Goal: Information Seeking & Learning: Learn about a topic

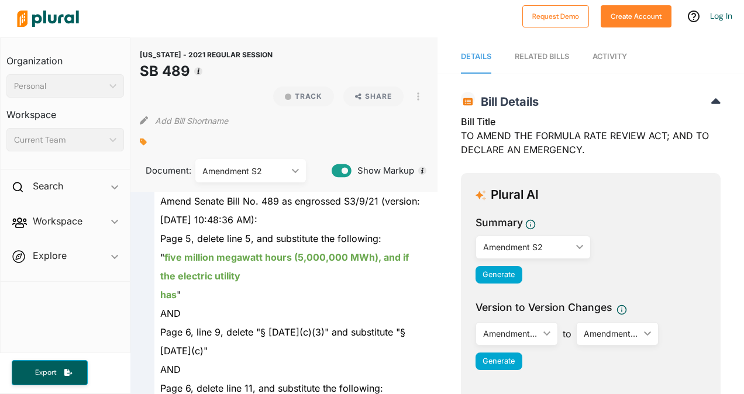
scroll to position [2048, 0]
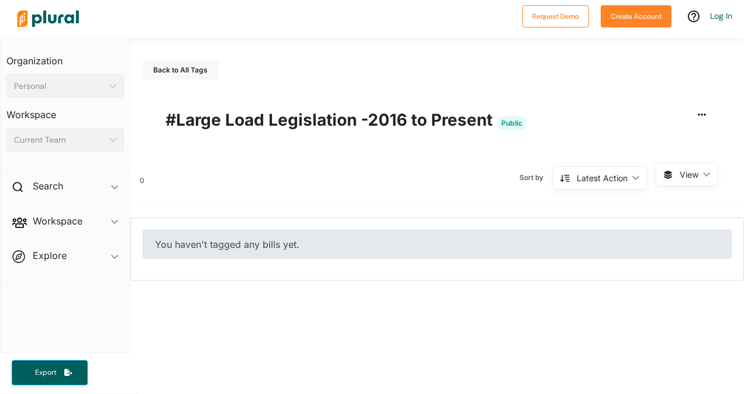
click at [593, 181] on div "Latest Action" at bounding box center [602, 178] width 51 height 12
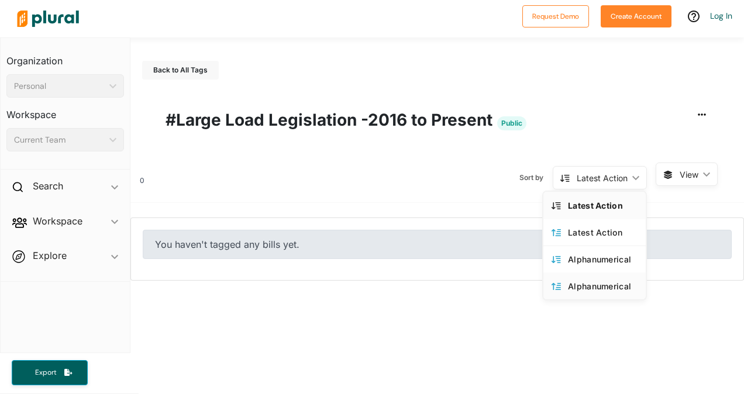
click at [582, 287] on div "Alphanumerical" at bounding box center [603, 286] width 70 height 10
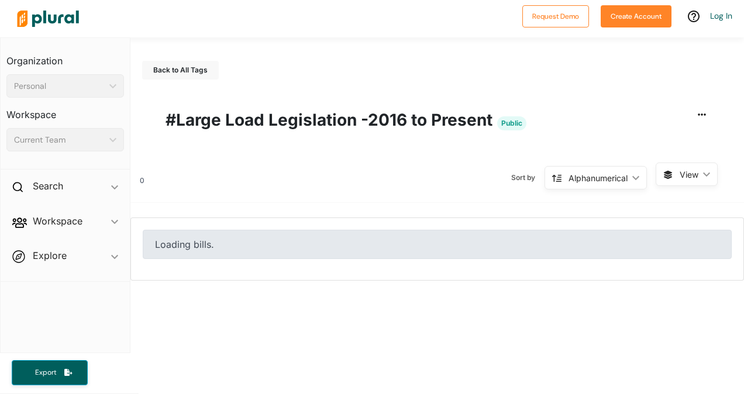
click at [680, 171] on span "View" at bounding box center [689, 175] width 19 height 12
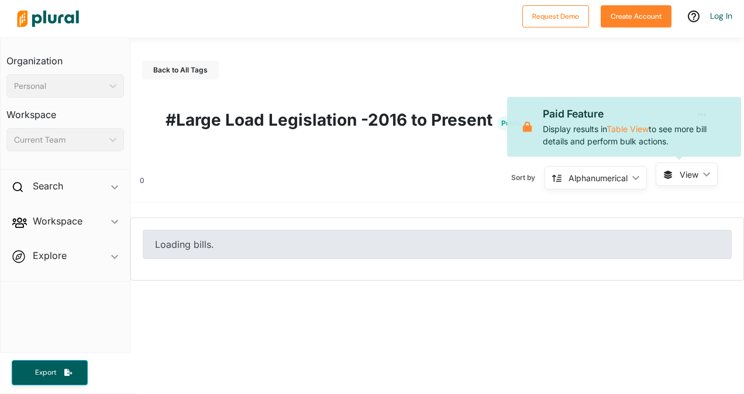
click at [680, 171] on span "View" at bounding box center [689, 175] width 19 height 12
click at [594, 179] on div "Alphanumerical" at bounding box center [598, 178] width 59 height 12
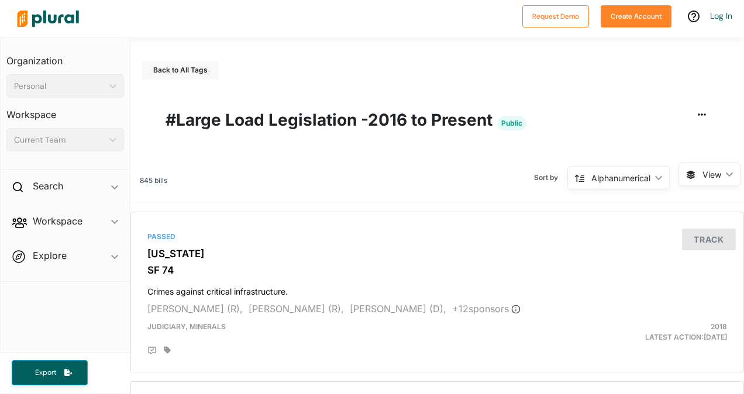
click at [634, 182] on div "Alphanumerical" at bounding box center [621, 178] width 59 height 12
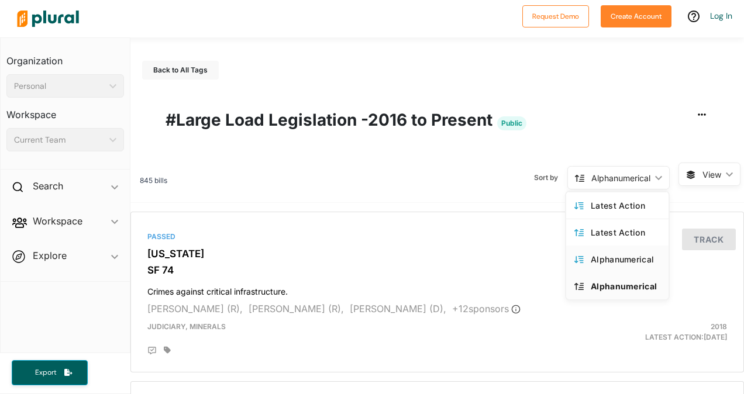
click at [595, 259] on div "Alphanumerical" at bounding box center [626, 260] width 70 height 10
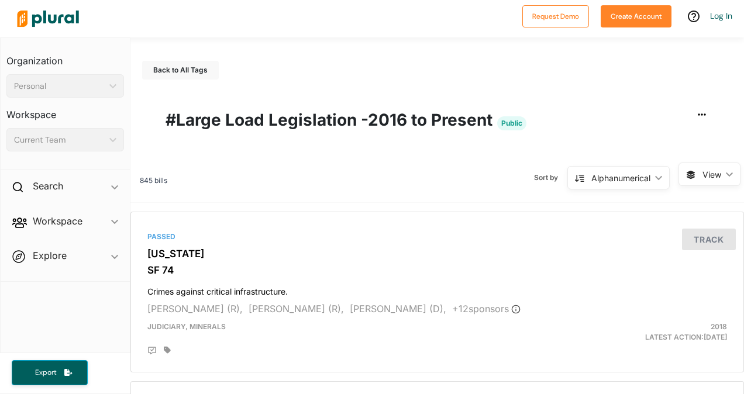
click at [229, 178] on div "Sort by Alphanumerical ic_keyboard_arrow_down Latest Action Latest Action Alpha…" at bounding box center [422, 178] width 511 height 30
click at [622, 180] on div "Alphanumerical" at bounding box center [621, 178] width 59 height 12
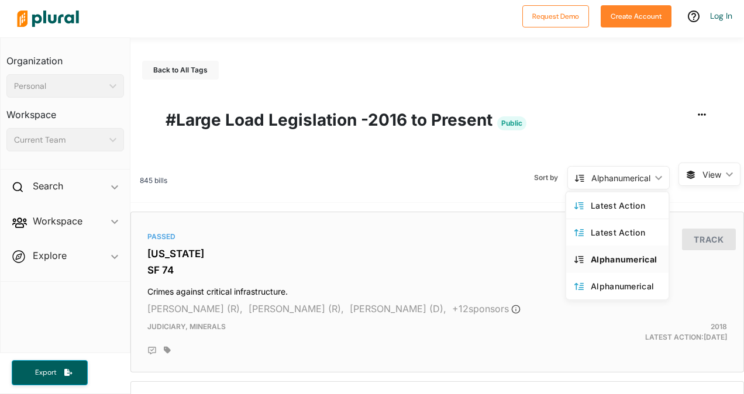
click at [591, 262] on div "Alphanumerical" at bounding box center [626, 260] width 70 height 10
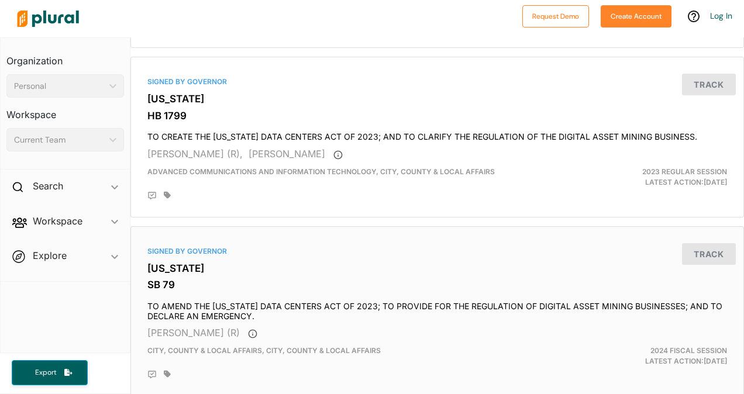
scroll to position [4162, 0]
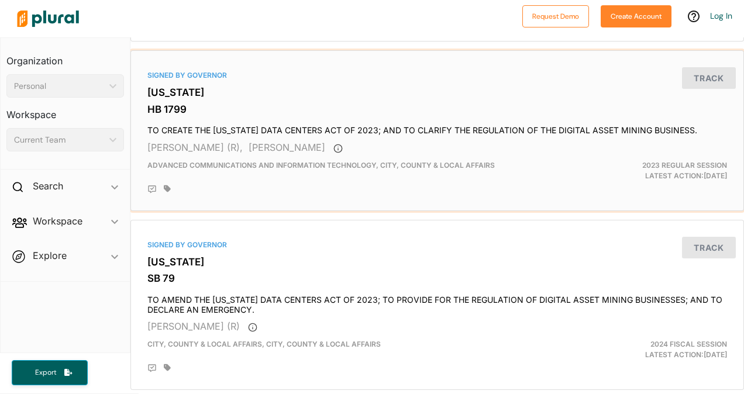
click at [478, 161] on span "Advanced Communications And Information Technology, CITY, COUNTY & LOCAL AFFAIRS" at bounding box center [321, 165] width 348 height 9
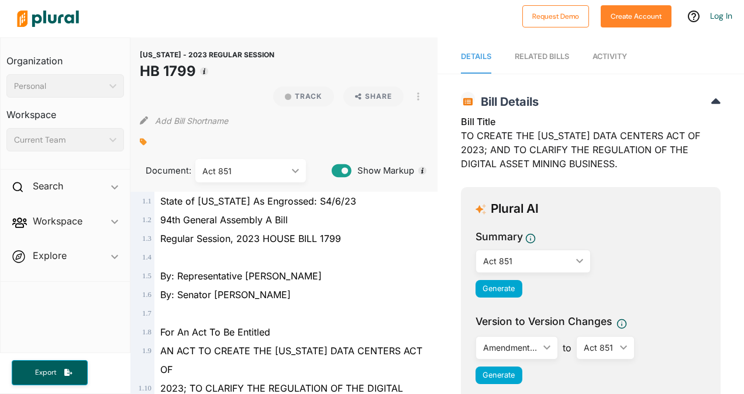
click at [613, 56] on span "Activity" at bounding box center [610, 56] width 35 height 9
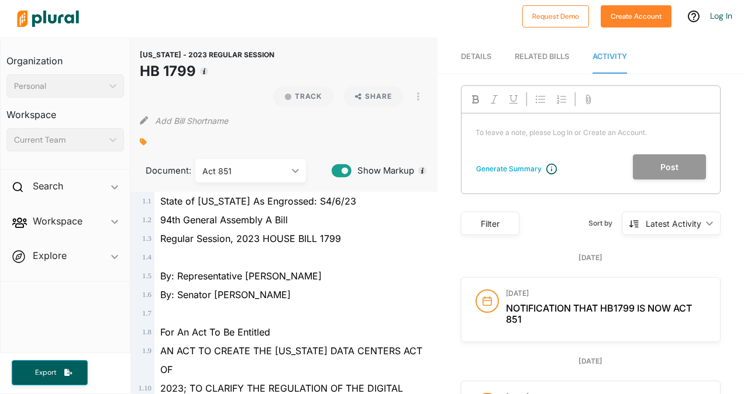
click at [225, 166] on div "Act 851" at bounding box center [244, 171] width 85 height 12
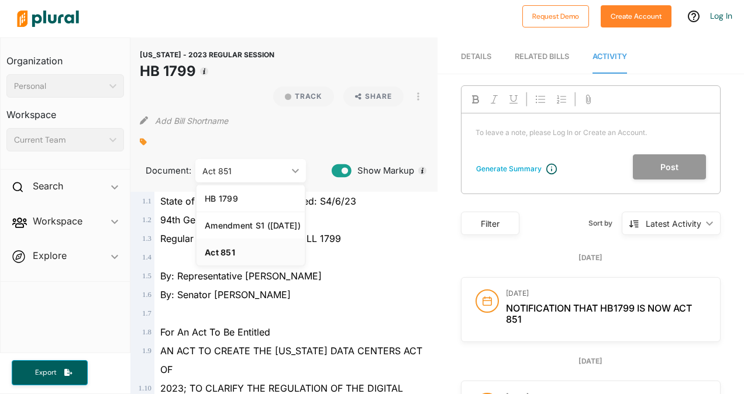
click at [215, 256] on div "Act 851" at bounding box center [251, 253] width 92 height 10
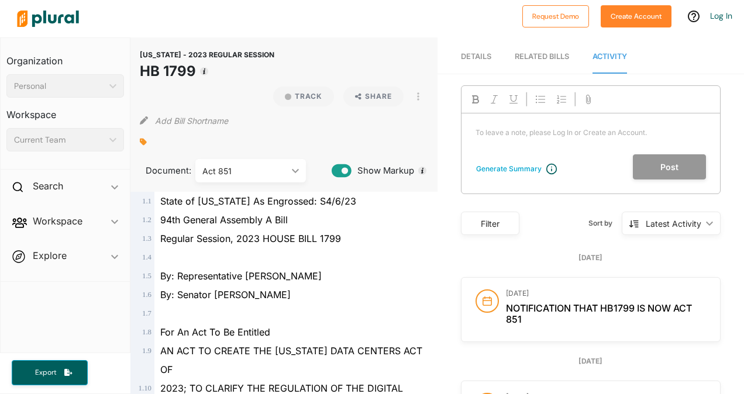
click at [508, 316] on span "Notification that HB1799 is now Act 851" at bounding box center [599, 314] width 186 height 23
click at [666, 310] on span "Notification that HB1799 is now Act 851" at bounding box center [599, 314] width 186 height 23
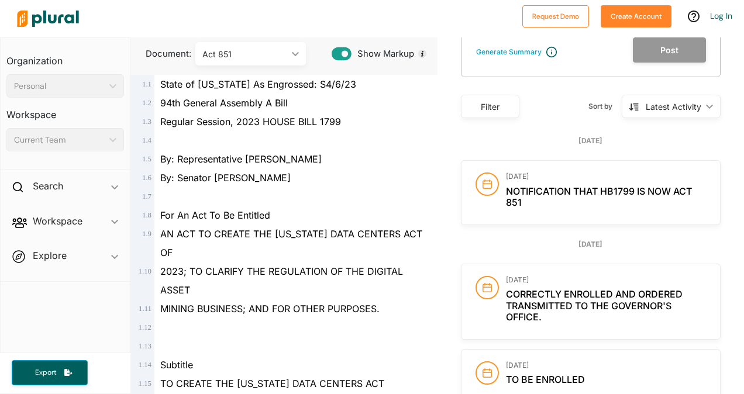
scroll to position [117, 0]
click at [511, 201] on span "Notification that HB1799 is now Act 851" at bounding box center [599, 197] width 186 height 23
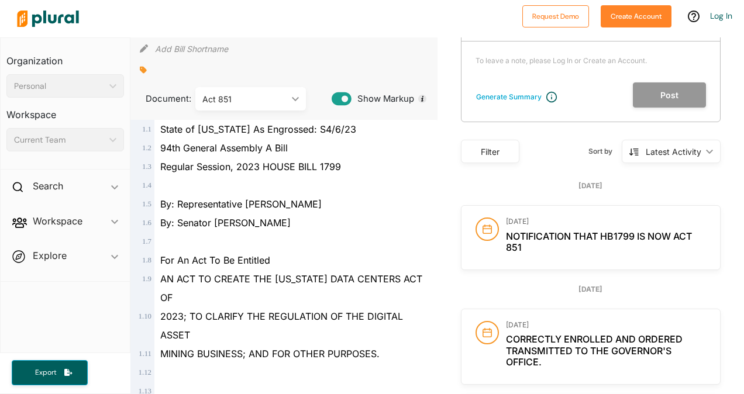
scroll to position [59, 0]
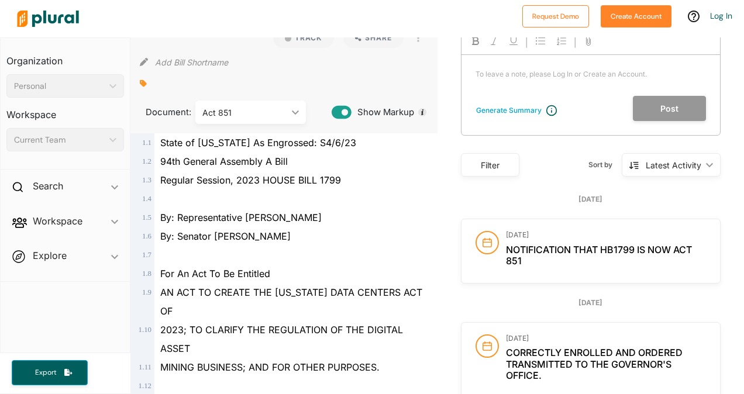
click at [297, 116] on div "Act 851 ic_keyboard_arrow_down" at bounding box center [250, 112] width 111 height 23
click at [227, 194] on div "Act 851" at bounding box center [251, 194] width 92 height 10
click at [227, 194] on div at bounding box center [289, 199] width 269 height 19
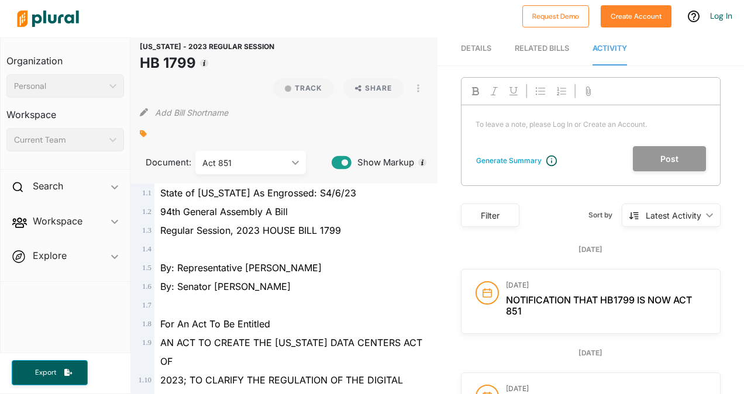
scroll to position [0, 0]
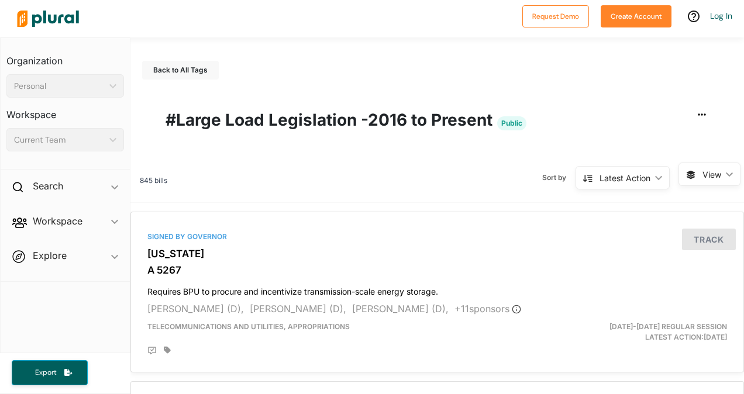
click at [703, 172] on span "View" at bounding box center [712, 175] width 19 height 12
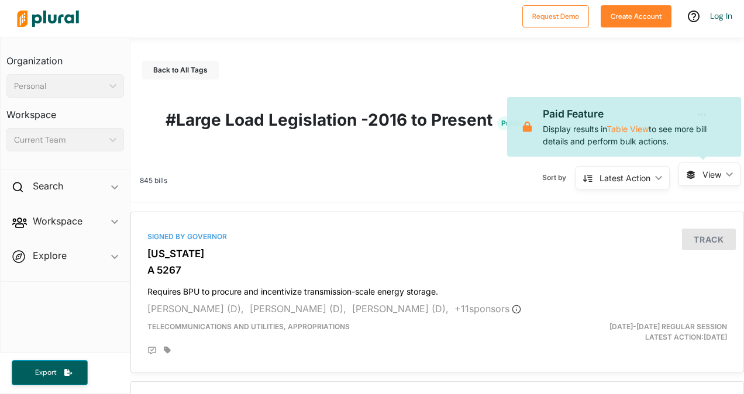
click at [638, 175] on div "Latest Action" at bounding box center [625, 178] width 51 height 12
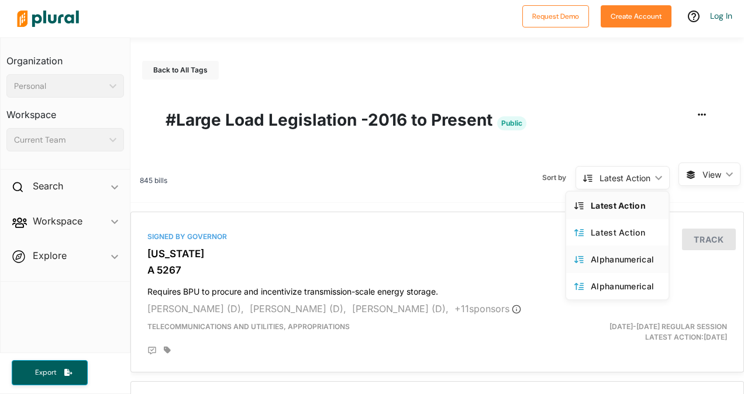
click at [607, 255] on div "Alphanumerical" at bounding box center [626, 260] width 70 height 10
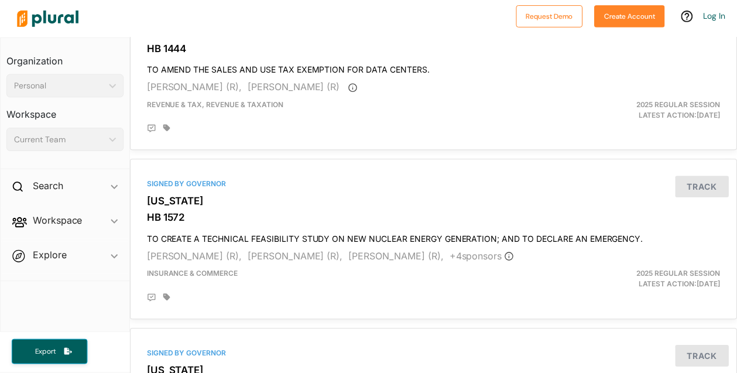
scroll to position [3535, 0]
